Goal: Task Accomplishment & Management: Complete application form

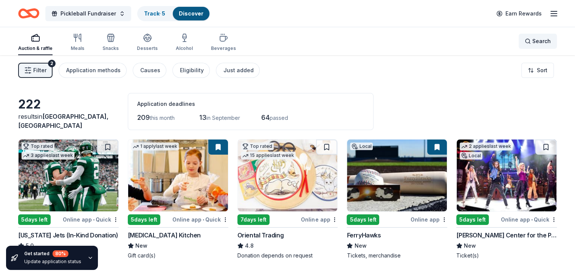
click at [535, 42] on span "Search" at bounding box center [541, 41] width 19 height 9
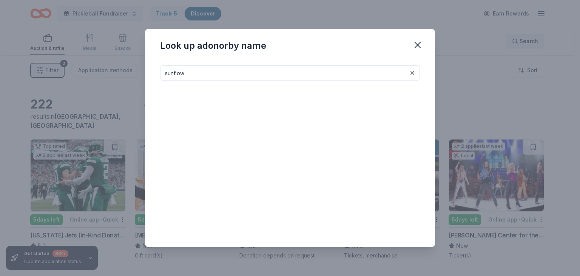
type input "sunflow"
click at [414, 74] on button at bounding box center [412, 72] width 9 height 9
click at [375, 74] on input at bounding box center [290, 72] width 260 height 15
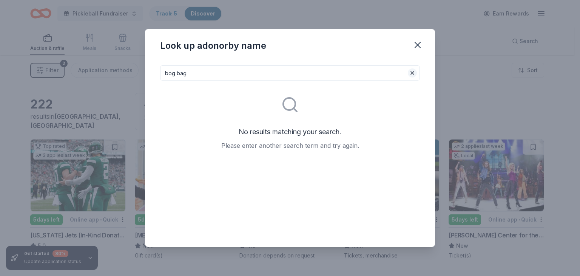
type input "bog bag"
click at [412, 72] on button at bounding box center [412, 72] width 9 height 9
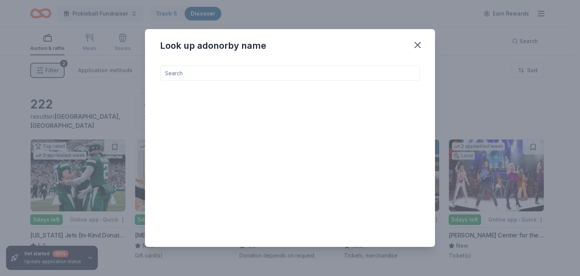
click at [180, 74] on input at bounding box center [290, 72] width 260 height 15
type input "bogg bag"
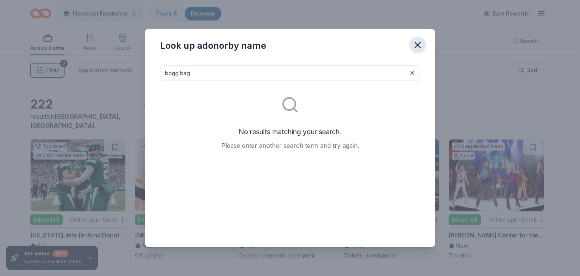
click at [415, 40] on icon "button" at bounding box center [418, 45] width 11 height 11
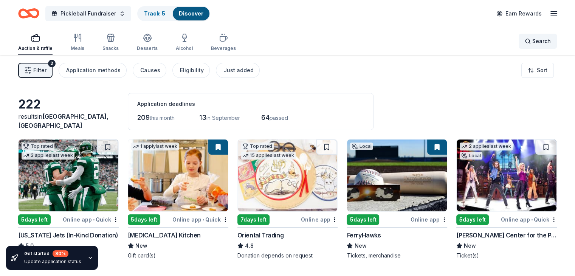
click at [532, 40] on span "Search" at bounding box center [541, 41] width 19 height 9
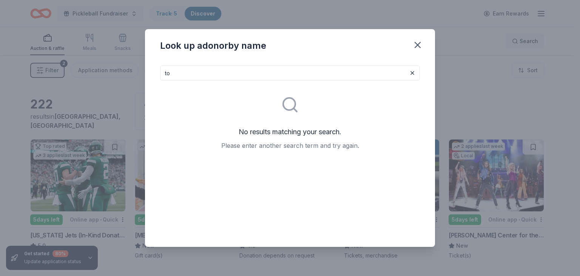
type input "t"
type input "m"
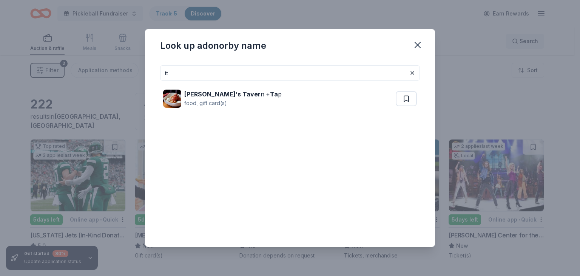
type input "t"
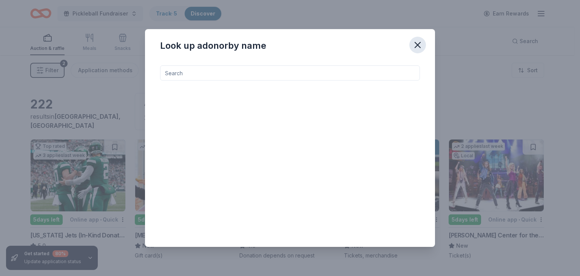
click at [417, 44] on icon "button" at bounding box center [417, 44] width 5 height 5
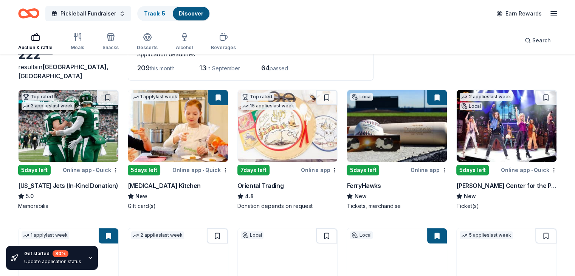
scroll to position [50, 0]
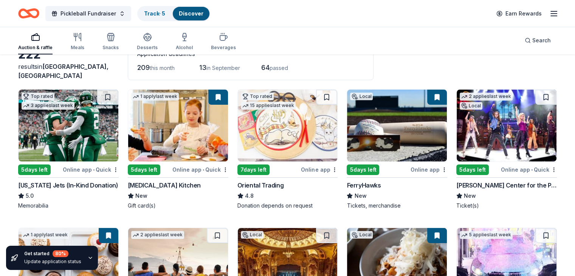
click at [108, 161] on div "Top rated 3 applies last week" at bounding box center [68, 125] width 101 height 73
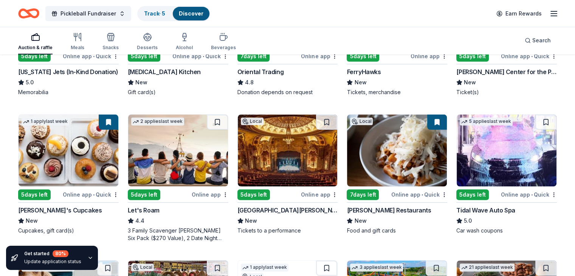
scroll to position [215, 0]
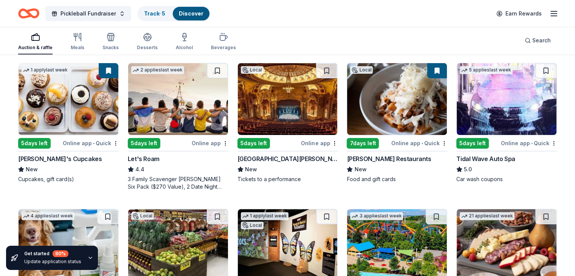
click at [313, 144] on div "Online app" at bounding box center [319, 142] width 37 height 9
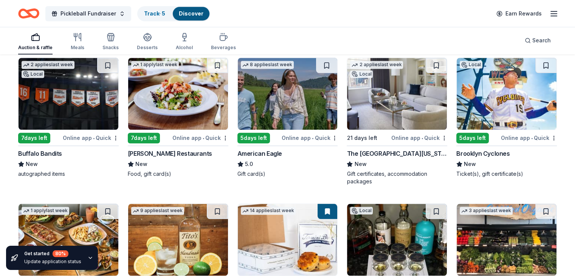
scroll to position [643, 0]
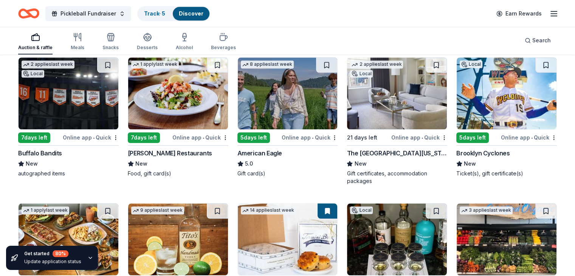
click at [487, 155] on div "Brooklyn Cyclones" at bounding box center [482, 153] width 53 height 9
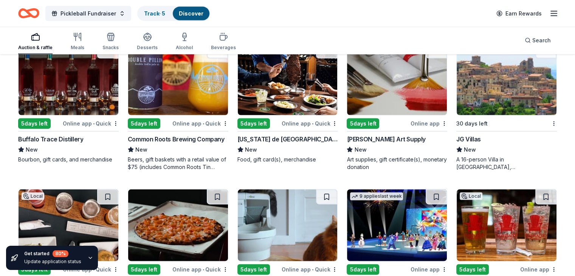
scroll to position [1678, 0]
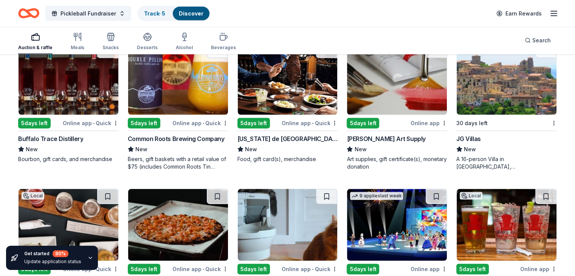
click at [199, 121] on div "Online app • Quick" at bounding box center [200, 122] width 56 height 9
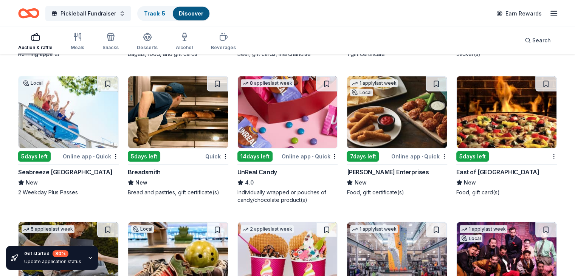
scroll to position [2217, 0]
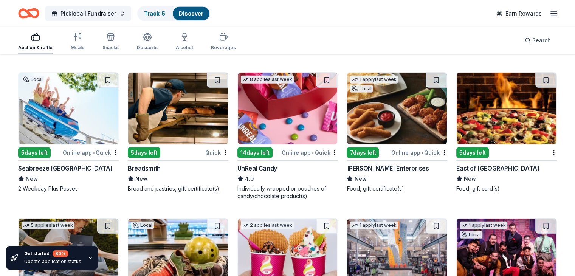
click at [299, 114] on img at bounding box center [288, 109] width 100 height 72
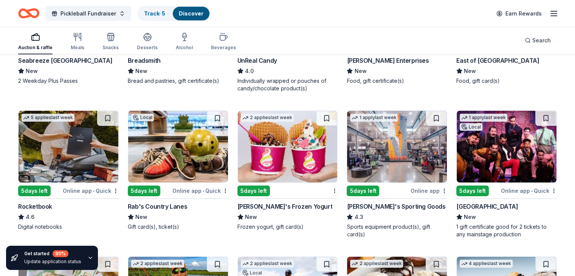
scroll to position [2328, 0]
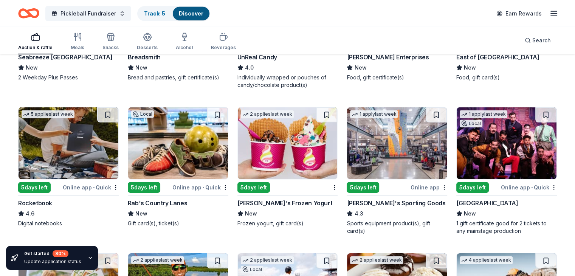
click at [85, 153] on img at bounding box center [69, 143] width 100 height 72
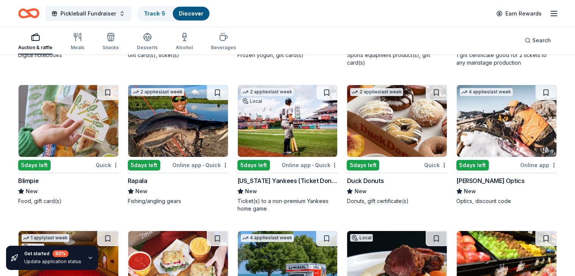
scroll to position [2478, 0]
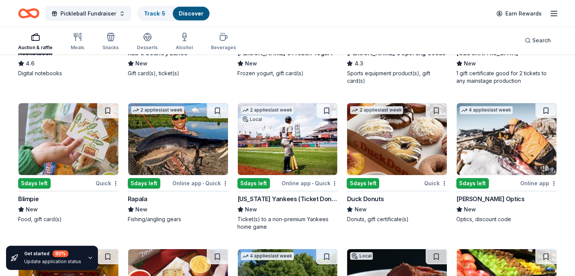
click at [292, 153] on img at bounding box center [288, 139] width 100 height 72
click at [498, 160] on img at bounding box center [506, 139] width 100 height 72
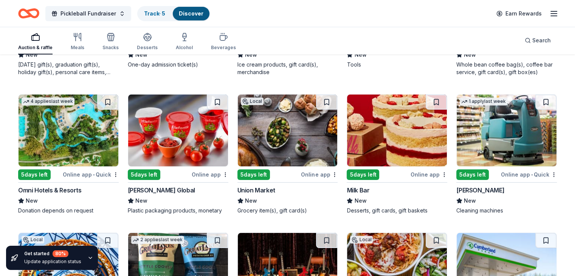
scroll to position [2918, 0]
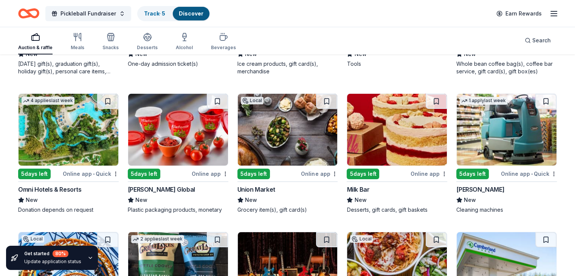
click at [71, 123] on img at bounding box center [69, 130] width 100 height 72
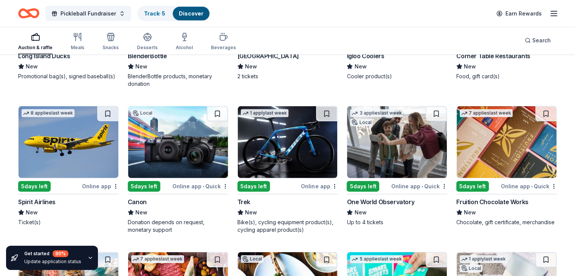
scroll to position [5203, 0]
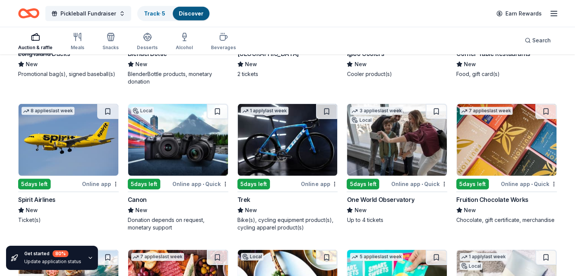
click at [276, 137] on img at bounding box center [288, 140] width 100 height 72
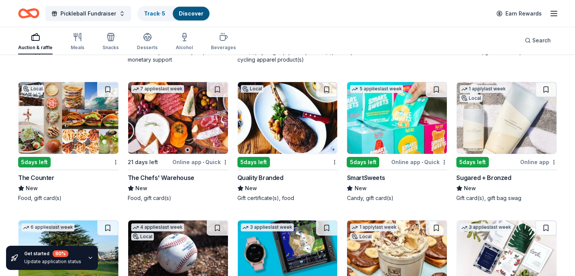
scroll to position [5380, 0]
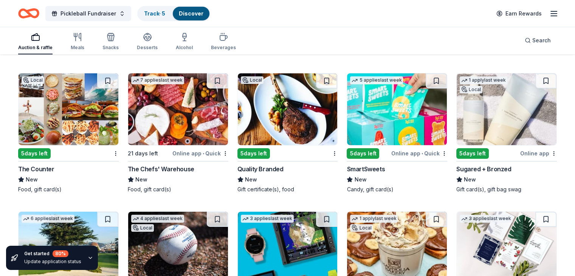
click at [406, 114] on img at bounding box center [397, 109] width 100 height 72
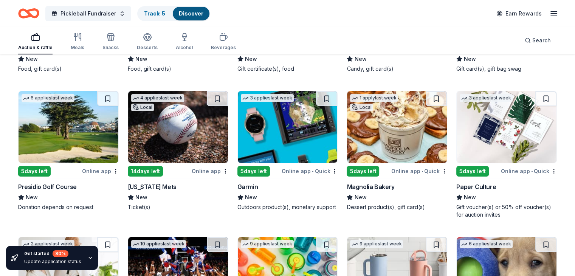
scroll to position [5501, 0]
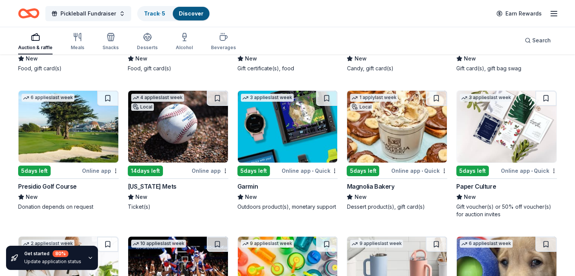
click at [277, 129] on img at bounding box center [288, 127] width 100 height 72
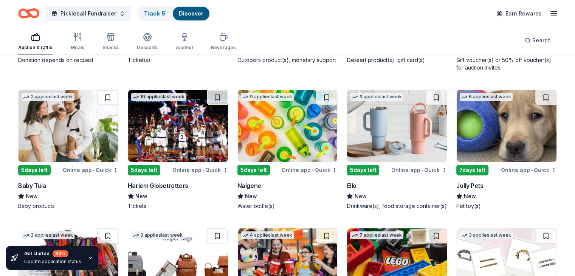
scroll to position [5650, 0]
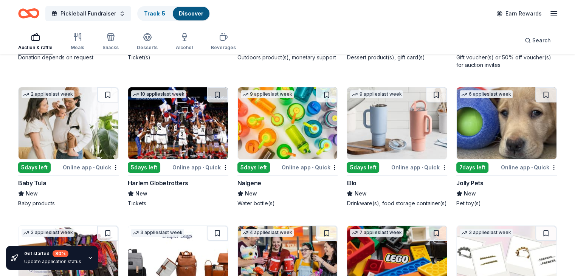
click at [387, 116] on img at bounding box center [397, 123] width 100 height 72
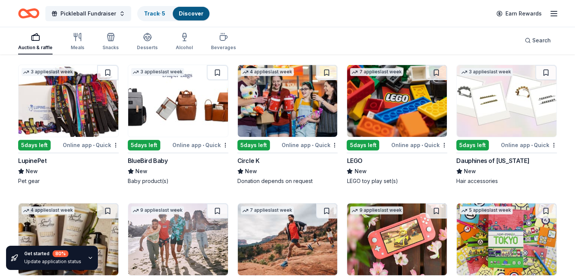
scroll to position [5811, 0]
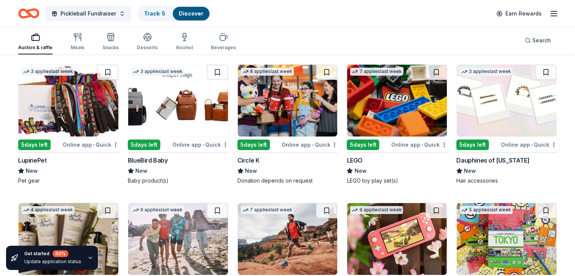
click at [198, 102] on img at bounding box center [178, 101] width 100 height 72
click at [509, 124] on img at bounding box center [506, 101] width 100 height 72
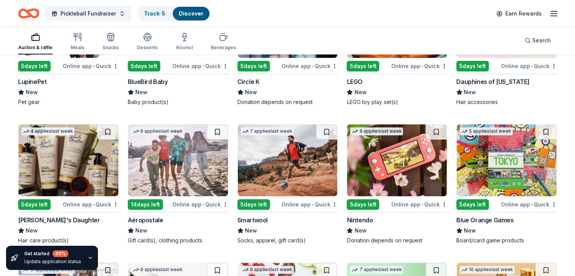
scroll to position [5918, 0]
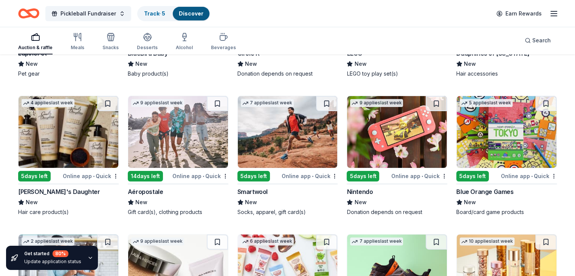
click at [401, 132] on img at bounding box center [397, 132] width 100 height 72
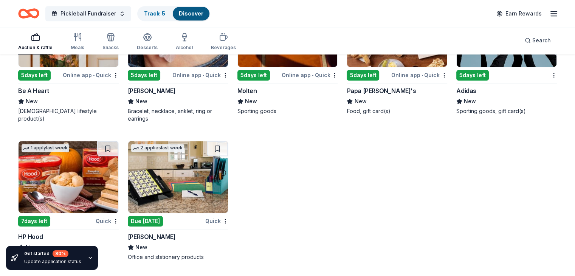
scroll to position [6260, 0]
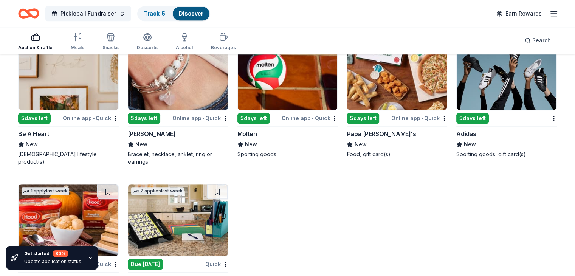
click at [196, 91] on img at bounding box center [178, 74] width 100 height 72
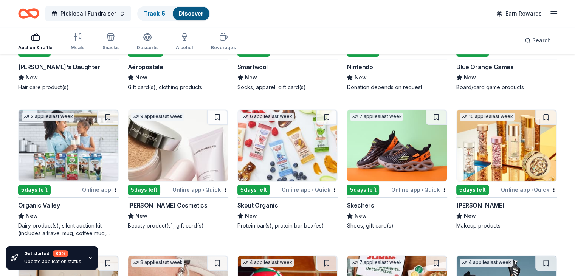
scroll to position [6033, 0]
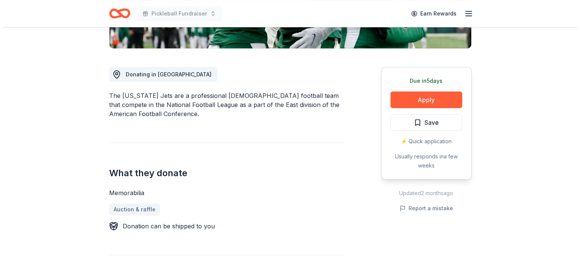
scroll to position [186, 0]
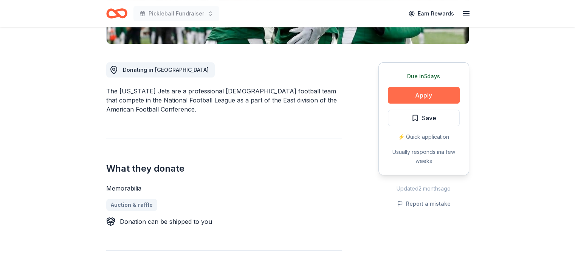
click at [427, 95] on button "Apply" at bounding box center [424, 95] width 72 height 17
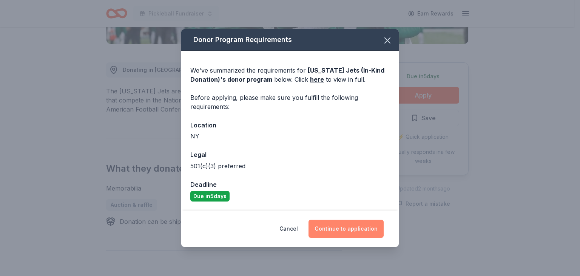
click at [330, 227] on button "Continue to application" at bounding box center [346, 229] width 75 height 18
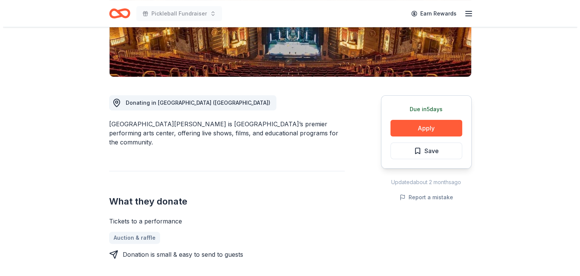
scroll to position [154, 0]
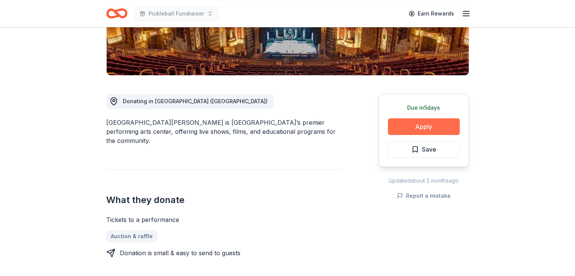
click at [430, 128] on button "Apply" at bounding box center [424, 126] width 72 height 17
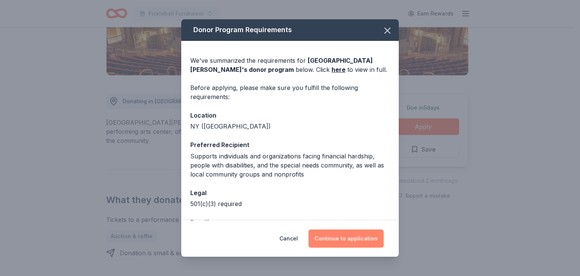
click at [333, 238] on button "Continue to application" at bounding box center [346, 238] width 75 height 18
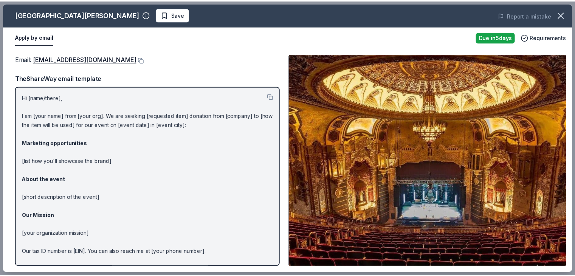
scroll to position [23, 0]
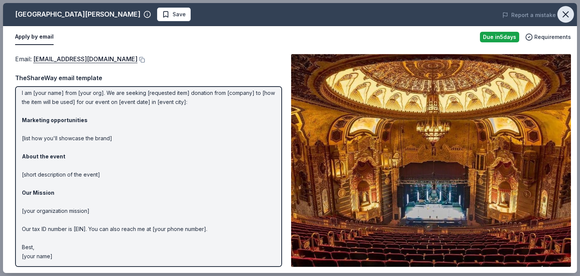
click at [564, 14] on icon "button" at bounding box center [566, 14] width 11 height 11
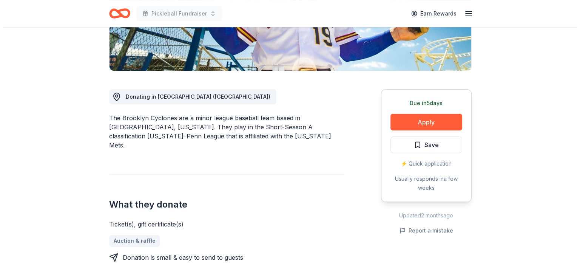
scroll to position [168, 0]
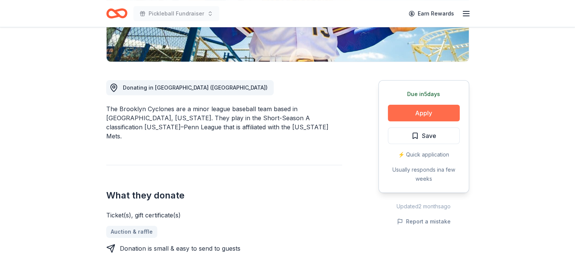
click at [432, 117] on button "Apply" at bounding box center [424, 113] width 72 height 17
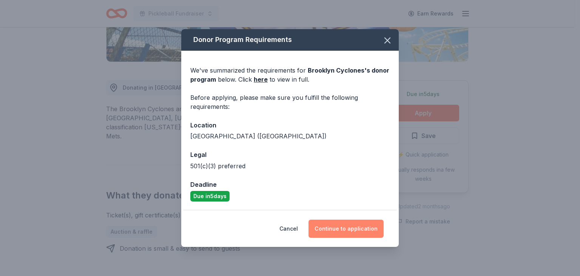
click at [352, 235] on button "Continue to application" at bounding box center [346, 229] width 75 height 18
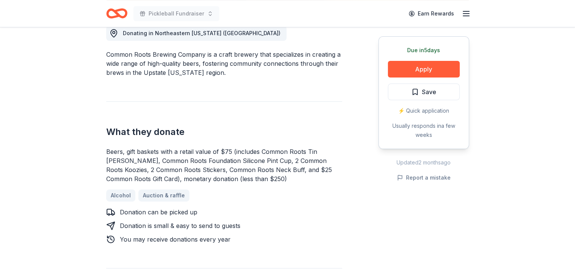
scroll to position [225, 0]
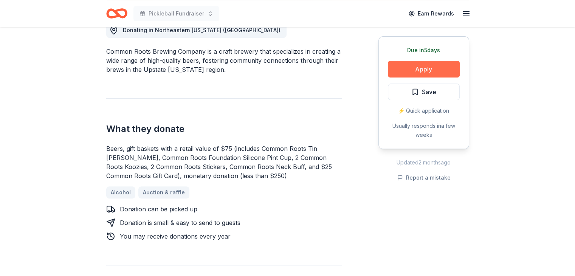
click at [416, 66] on button "Apply" at bounding box center [424, 69] width 72 height 17
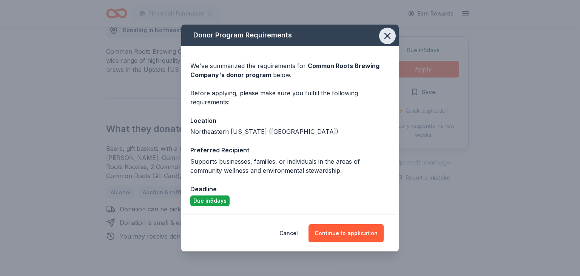
click at [385, 35] on icon "button" at bounding box center [387, 36] width 11 height 11
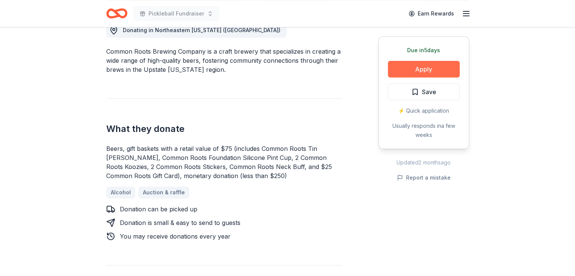
click at [430, 73] on button "Apply" at bounding box center [424, 69] width 72 height 17
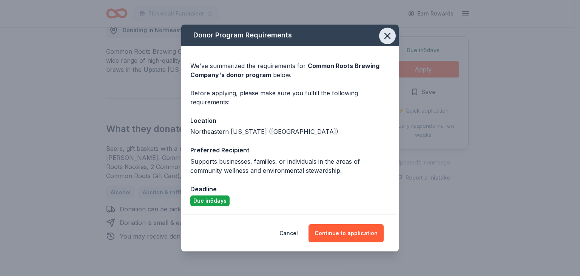
click at [388, 36] on icon "button" at bounding box center [387, 35] width 5 height 5
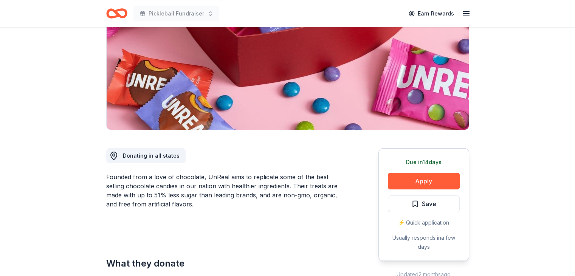
scroll to position [176, 0]
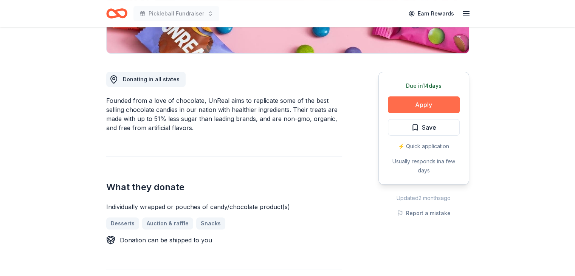
click at [413, 104] on button "Apply" at bounding box center [424, 104] width 72 height 17
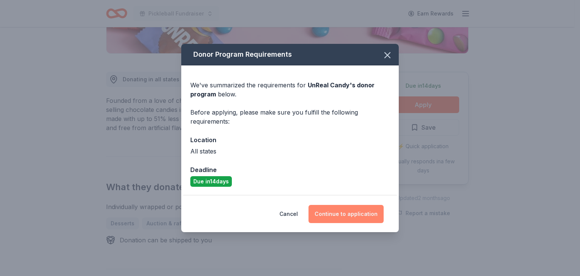
click at [334, 223] on button "Continue to application" at bounding box center [346, 214] width 75 height 18
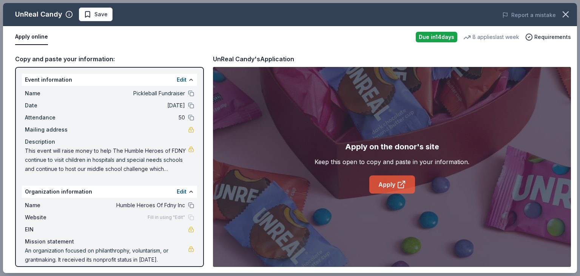
click at [410, 189] on link "Apply" at bounding box center [393, 184] width 46 height 18
click at [567, 12] on icon "button" at bounding box center [566, 14] width 11 height 11
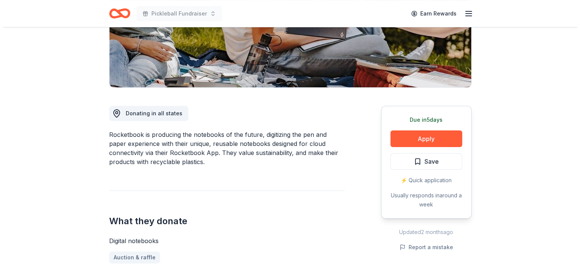
scroll to position [146, 0]
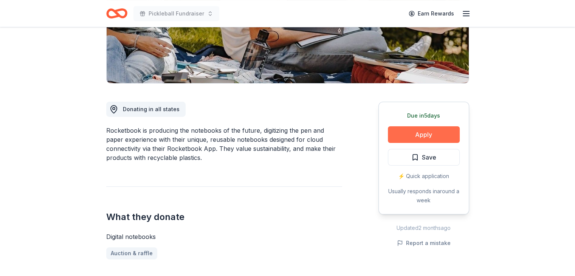
click at [417, 141] on button "Apply" at bounding box center [424, 134] width 72 height 17
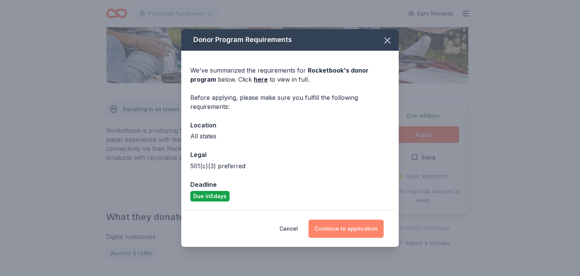
click at [341, 220] on button "Continue to application" at bounding box center [346, 229] width 75 height 18
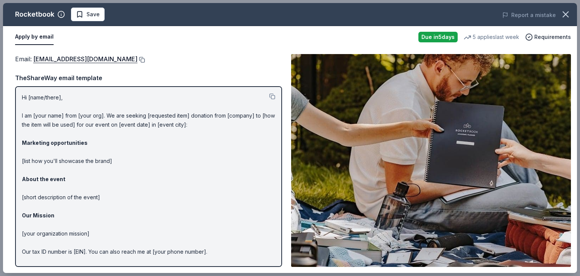
click at [145, 59] on button at bounding box center [142, 60] width 8 height 6
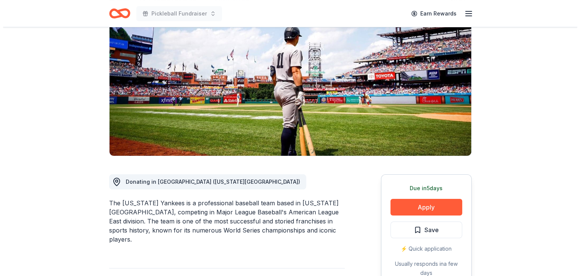
scroll to position [99, 0]
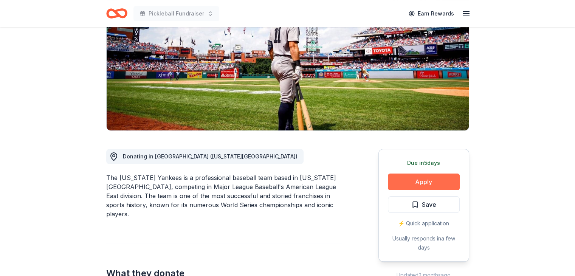
click at [396, 183] on button "Apply" at bounding box center [424, 181] width 72 height 17
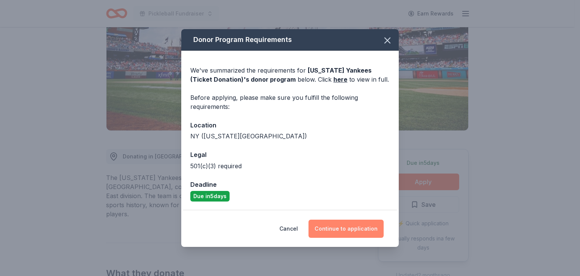
click at [336, 231] on button "Continue to application" at bounding box center [346, 229] width 75 height 18
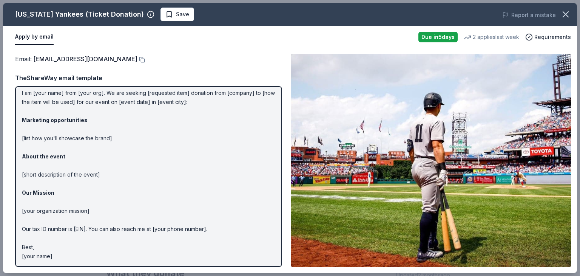
scroll to position [0, 0]
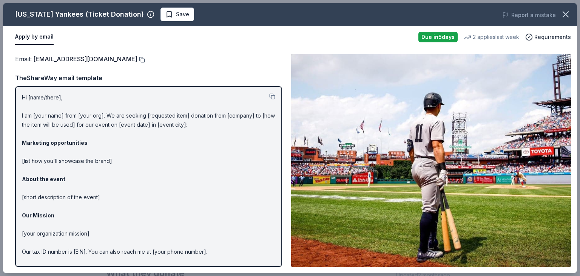
click at [138, 58] on button at bounding box center [142, 60] width 8 height 6
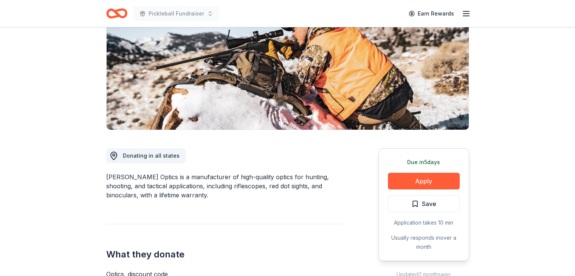
scroll to position [101, 0]
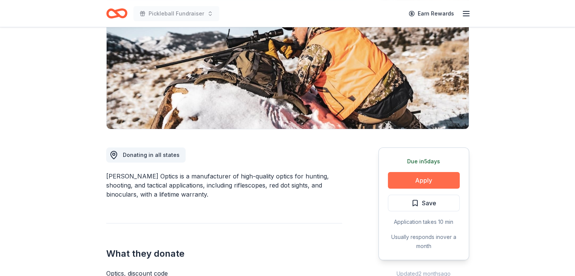
click at [437, 181] on button "Apply" at bounding box center [424, 180] width 72 height 17
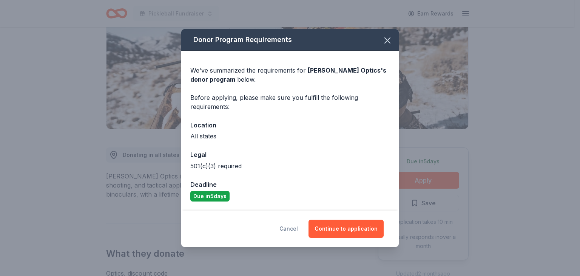
click at [291, 229] on button "Cancel" at bounding box center [289, 229] width 19 height 18
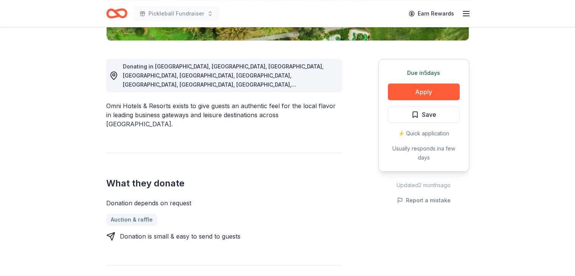
scroll to position [198, 0]
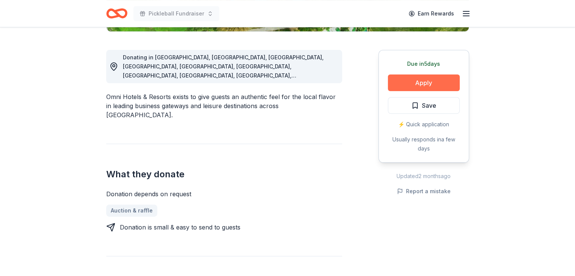
click at [425, 85] on button "Apply" at bounding box center [424, 82] width 72 height 17
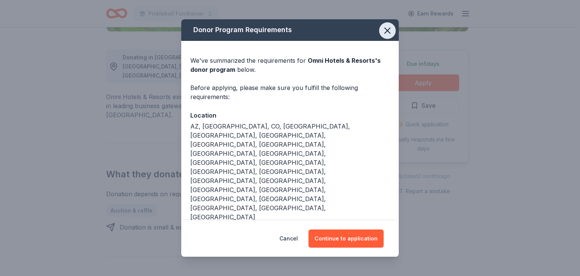
click at [389, 35] on icon "button" at bounding box center [387, 30] width 11 height 11
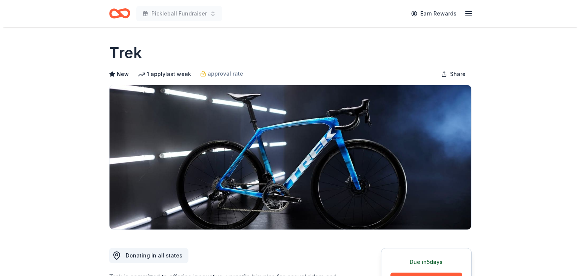
scroll to position [139, 0]
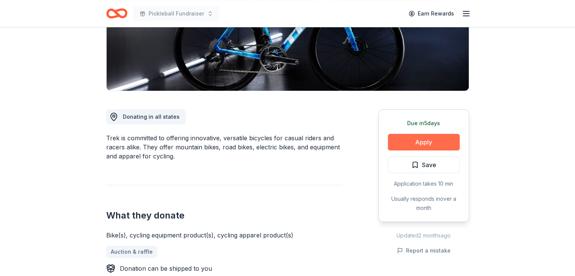
click at [408, 142] on button "Apply" at bounding box center [424, 142] width 72 height 17
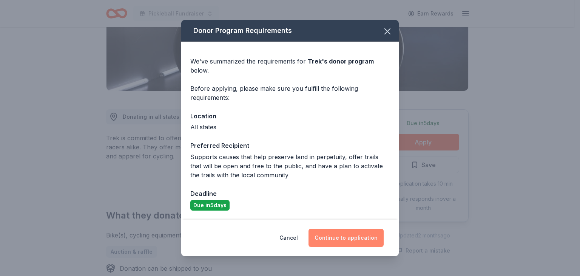
click at [348, 239] on button "Continue to application" at bounding box center [346, 238] width 75 height 18
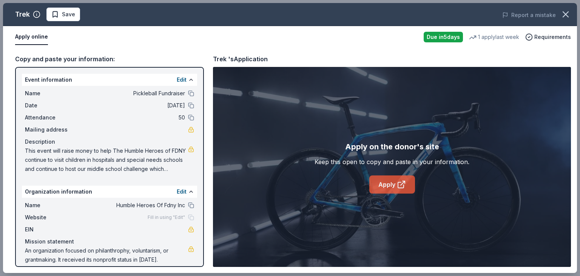
click at [405, 186] on icon at bounding box center [401, 184] width 9 height 9
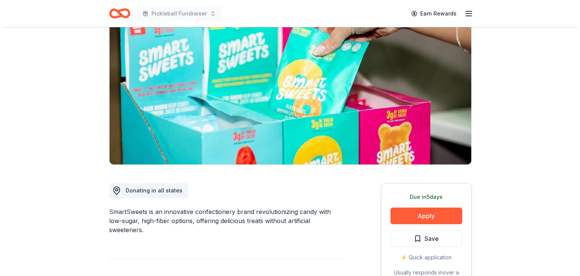
scroll to position [67, 0]
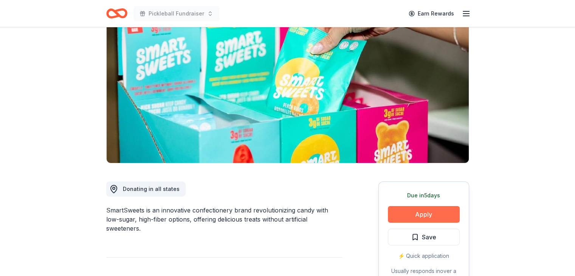
click at [420, 218] on button "Apply" at bounding box center [424, 214] width 72 height 17
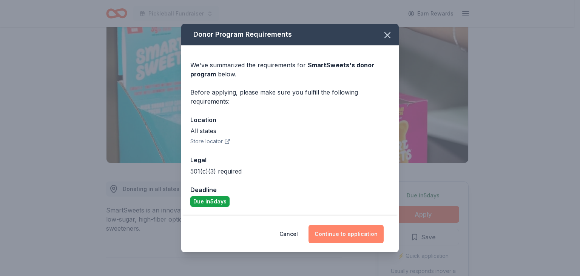
click at [334, 231] on button "Continue to application" at bounding box center [346, 234] width 75 height 18
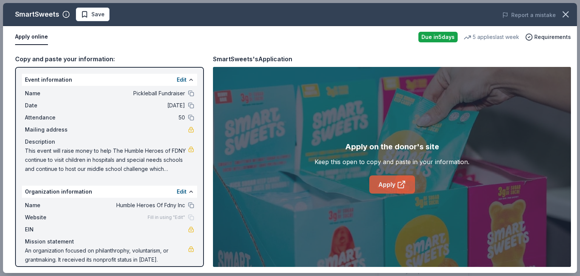
click at [404, 184] on icon at bounding box center [401, 185] width 6 height 6
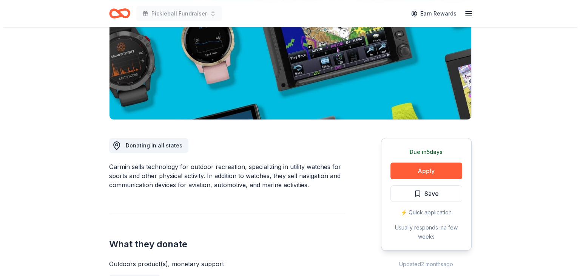
scroll to position [110, 0]
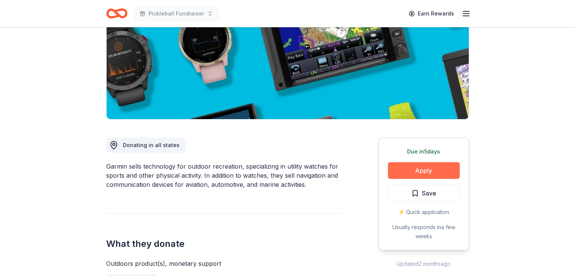
click at [402, 170] on button "Apply" at bounding box center [424, 170] width 72 height 17
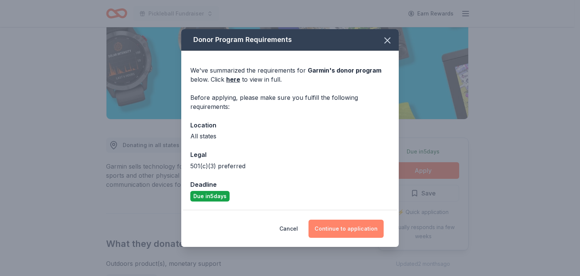
click at [341, 229] on button "Continue to application" at bounding box center [346, 229] width 75 height 18
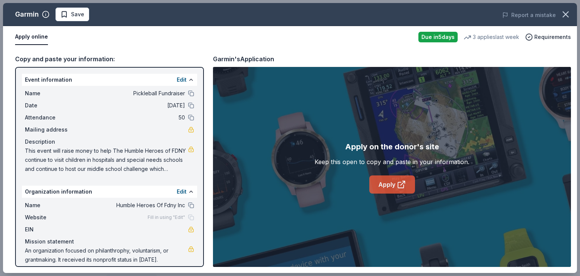
click at [401, 185] on icon at bounding box center [401, 184] width 9 height 9
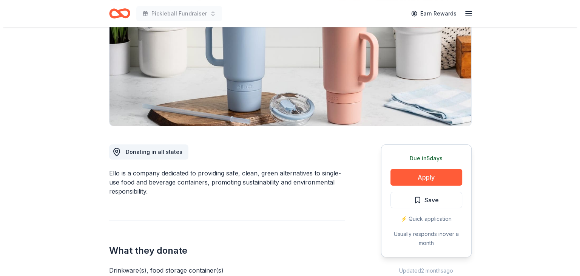
scroll to position [104, 0]
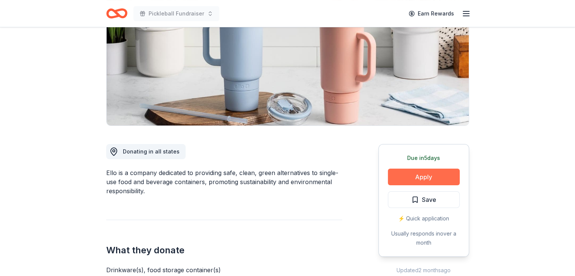
click at [399, 179] on button "Apply" at bounding box center [424, 177] width 72 height 17
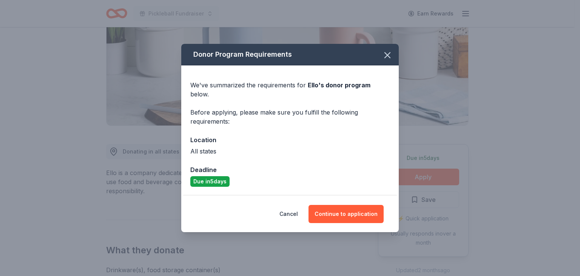
click at [332, 219] on div "Cancel Continue to application" at bounding box center [290, 214] width 218 height 36
click at [333, 213] on button "Continue to application" at bounding box center [346, 214] width 75 height 18
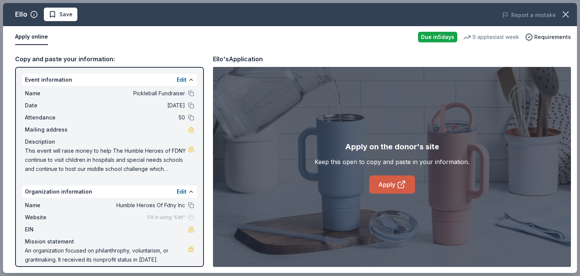
click at [396, 176] on link "Apply" at bounding box center [393, 184] width 46 height 18
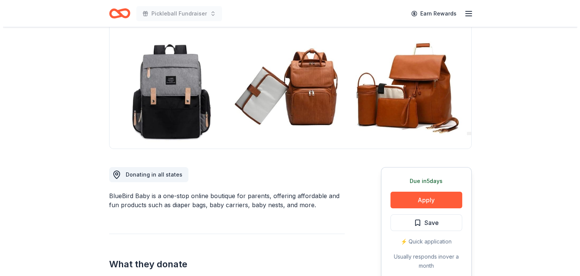
scroll to position [82, 0]
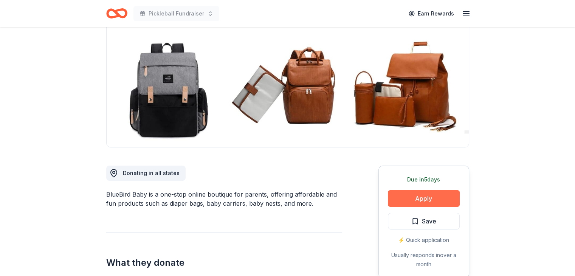
click at [409, 197] on button "Apply" at bounding box center [424, 198] width 72 height 17
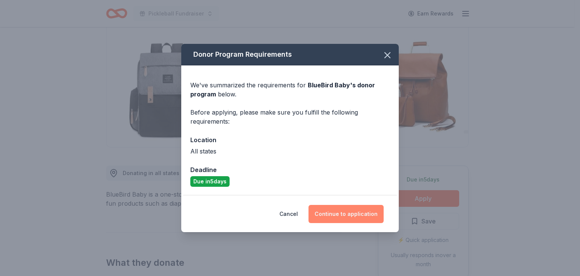
click at [347, 213] on button "Continue to application" at bounding box center [346, 214] width 75 height 18
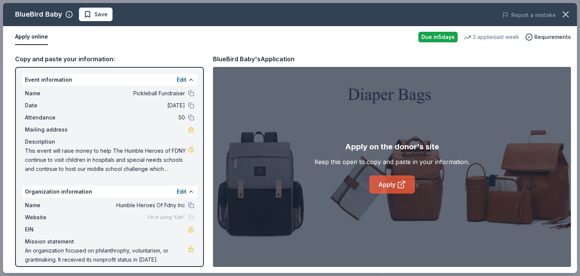
click at [401, 189] on link "Apply" at bounding box center [393, 184] width 46 height 18
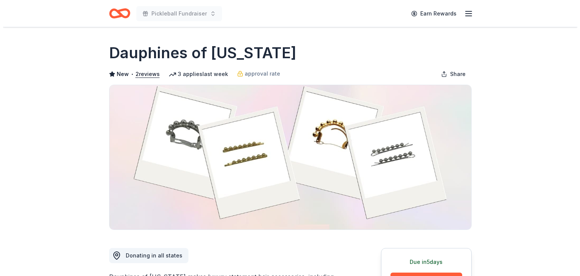
scroll to position [94, 0]
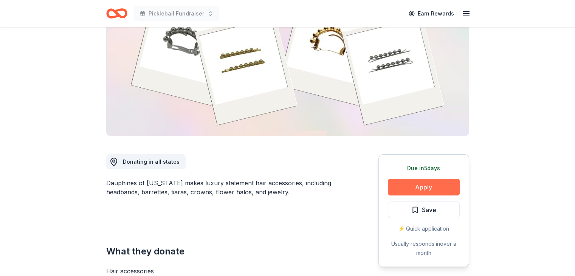
click at [412, 189] on button "Apply" at bounding box center [424, 187] width 72 height 17
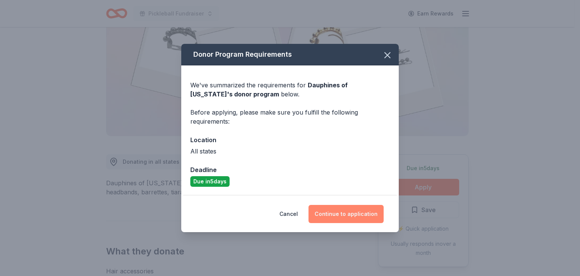
click at [345, 215] on button "Continue to application" at bounding box center [346, 214] width 75 height 18
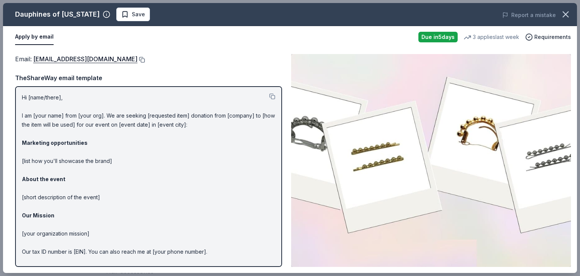
click at [145, 61] on button at bounding box center [142, 60] width 8 height 6
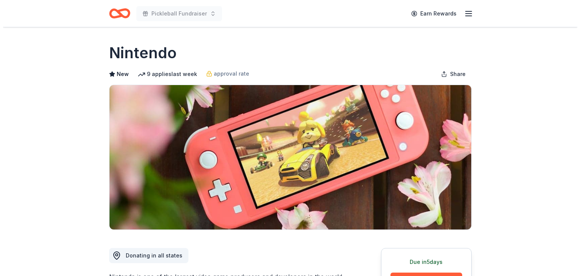
scroll to position [119, 0]
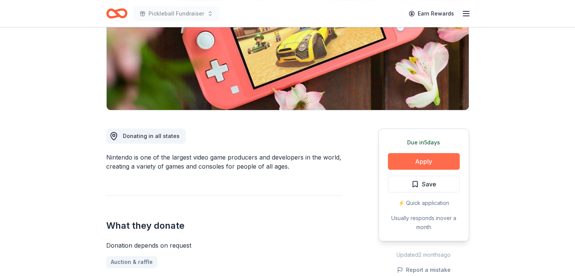
click at [413, 162] on button "Apply" at bounding box center [424, 161] width 72 height 17
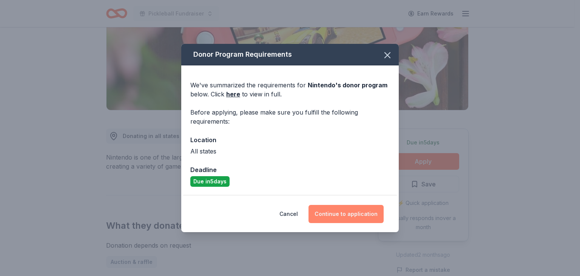
click at [337, 219] on button "Continue to application" at bounding box center [346, 214] width 75 height 18
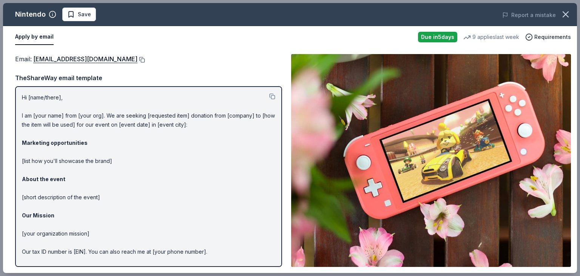
click at [145, 58] on button at bounding box center [142, 60] width 8 height 6
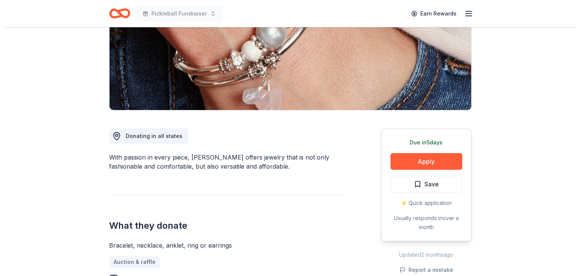
scroll to position [122, 0]
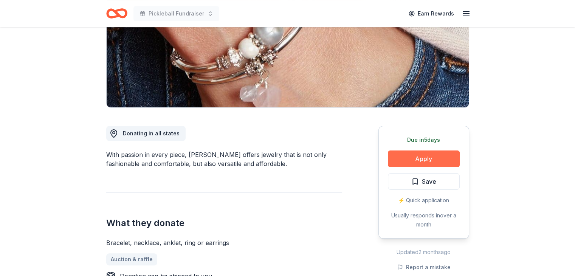
click at [408, 163] on button "Apply" at bounding box center [424, 158] width 72 height 17
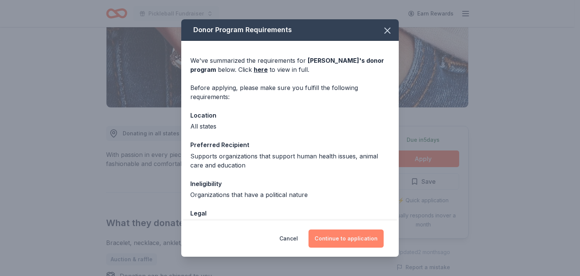
click at [353, 238] on button "Continue to application" at bounding box center [346, 238] width 75 height 18
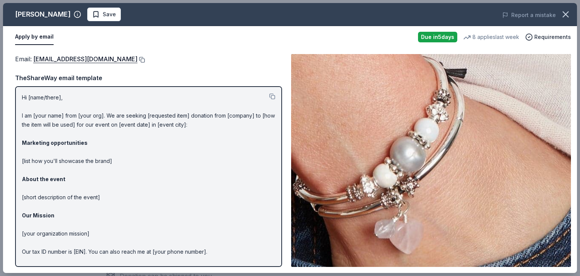
click at [138, 58] on button at bounding box center [142, 60] width 8 height 6
